Goal: Navigation & Orientation: Find specific page/section

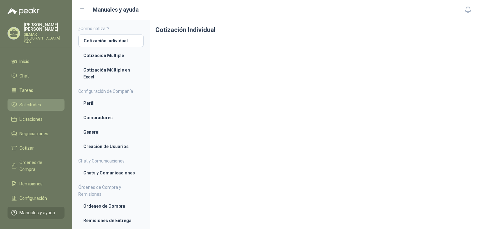
click at [36, 101] on span "Solicitudes" at bounding box center [30, 104] width 22 height 7
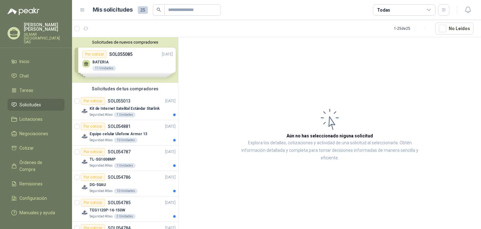
click at [130, 65] on div "Solicitudes de nuevos compradores Por cotizar SOL055085 [DATE] BATERIA 11 Unida…" at bounding box center [125, 59] width 106 height 45
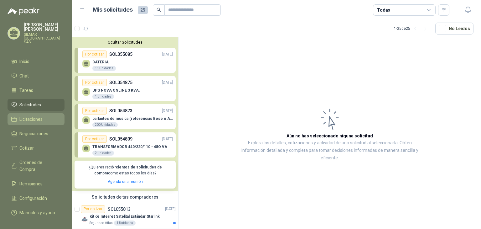
click at [36, 116] on span "Licitaciones" at bounding box center [30, 119] width 23 height 7
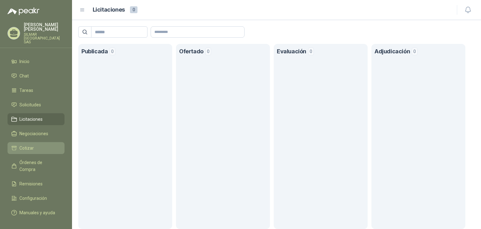
click at [27, 144] on span "Cotizar" at bounding box center [26, 147] width 14 height 7
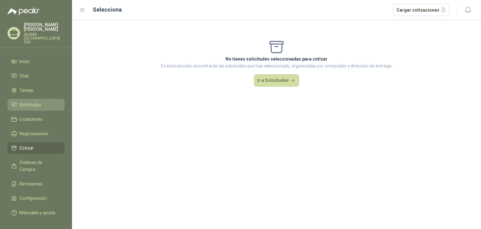
click at [41, 101] on li "Solicitudes" at bounding box center [35, 104] width 49 height 7
